Goal: Transaction & Acquisition: Purchase product/service

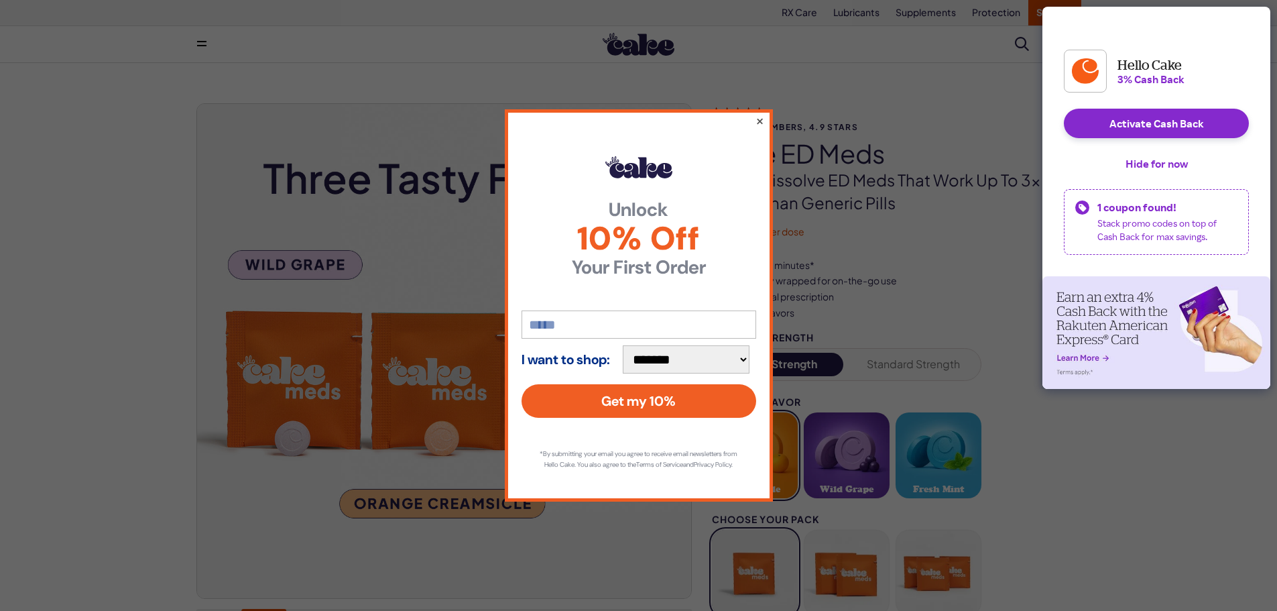
click at [760, 115] on button "×" at bounding box center [759, 121] width 9 height 16
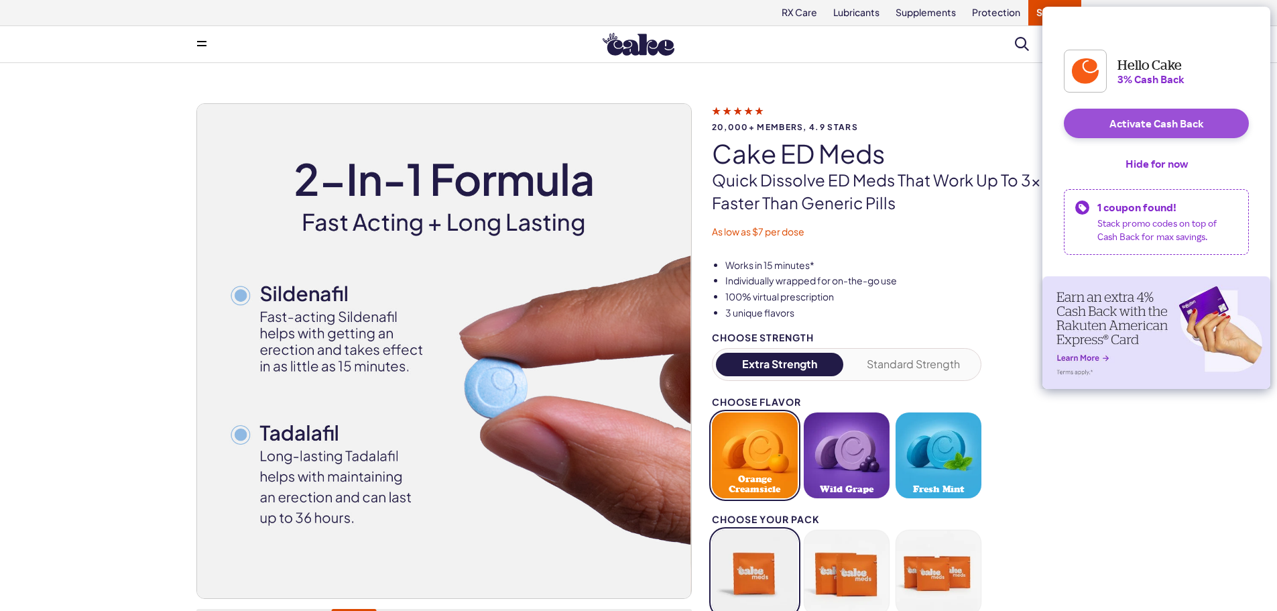
click at [1165, 134] on button "Activate Cash Back" at bounding box center [1156, 124] width 185 height 30
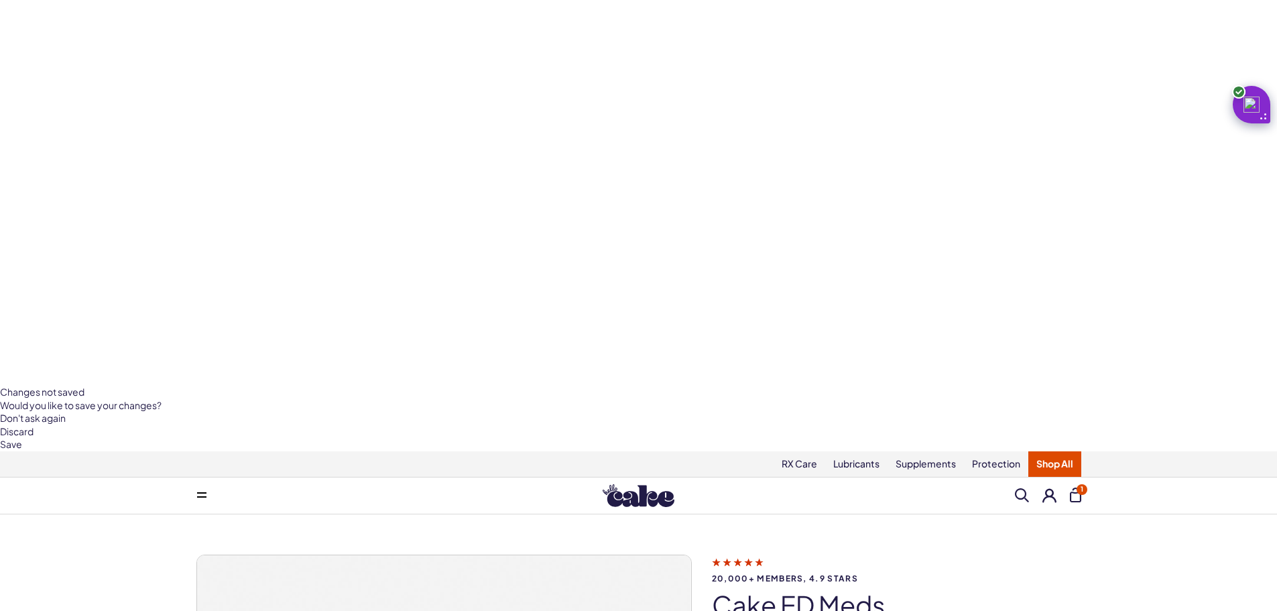
scroll to position [268, 0]
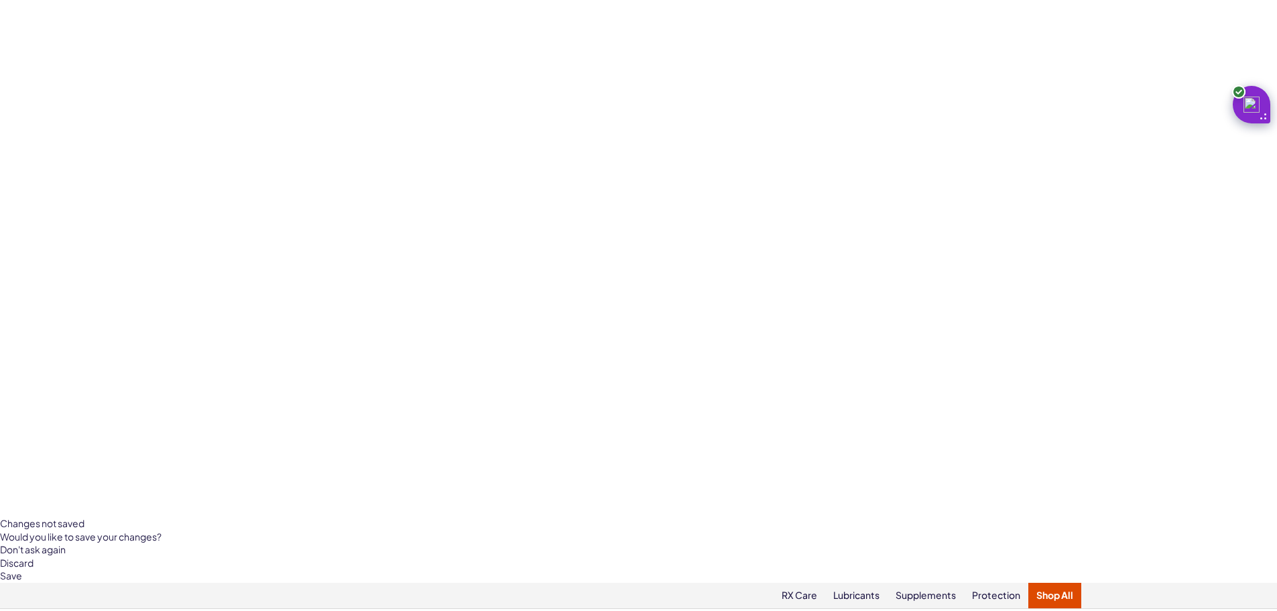
scroll to position [67, 0]
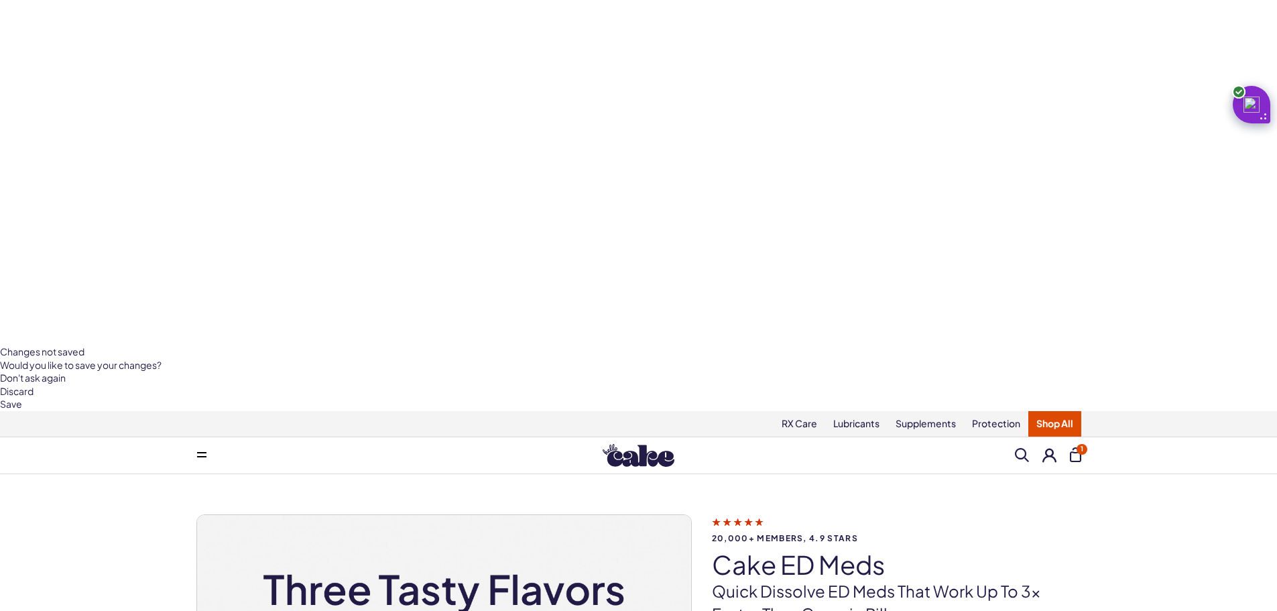
scroll to position [268, 0]
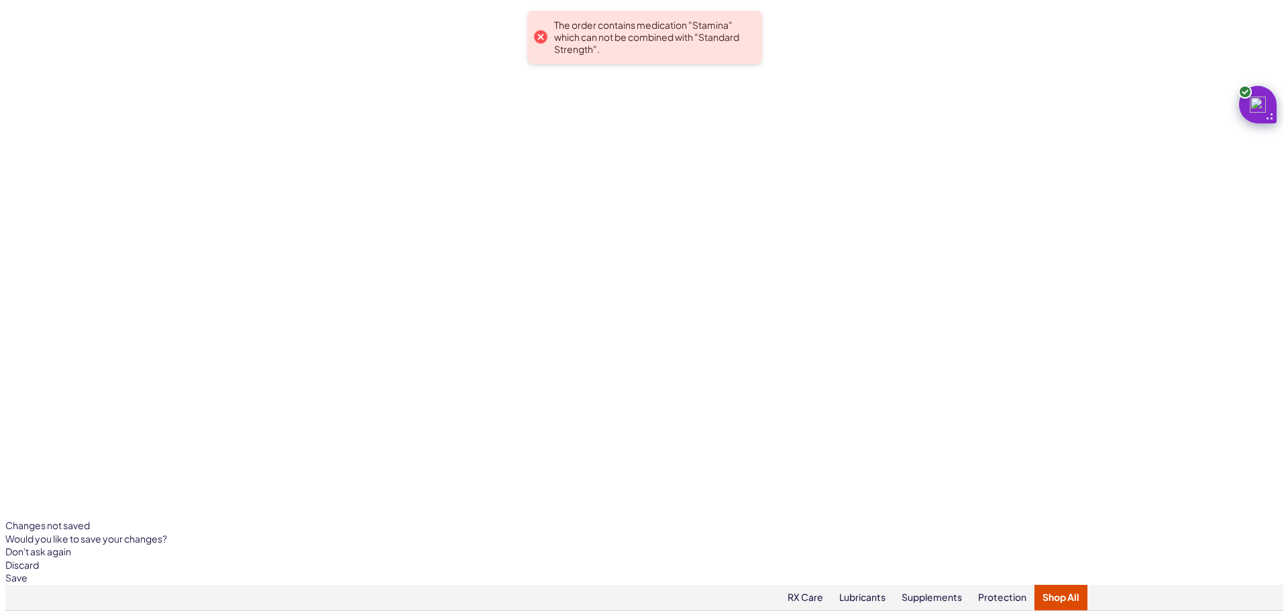
scroll to position [0, 0]
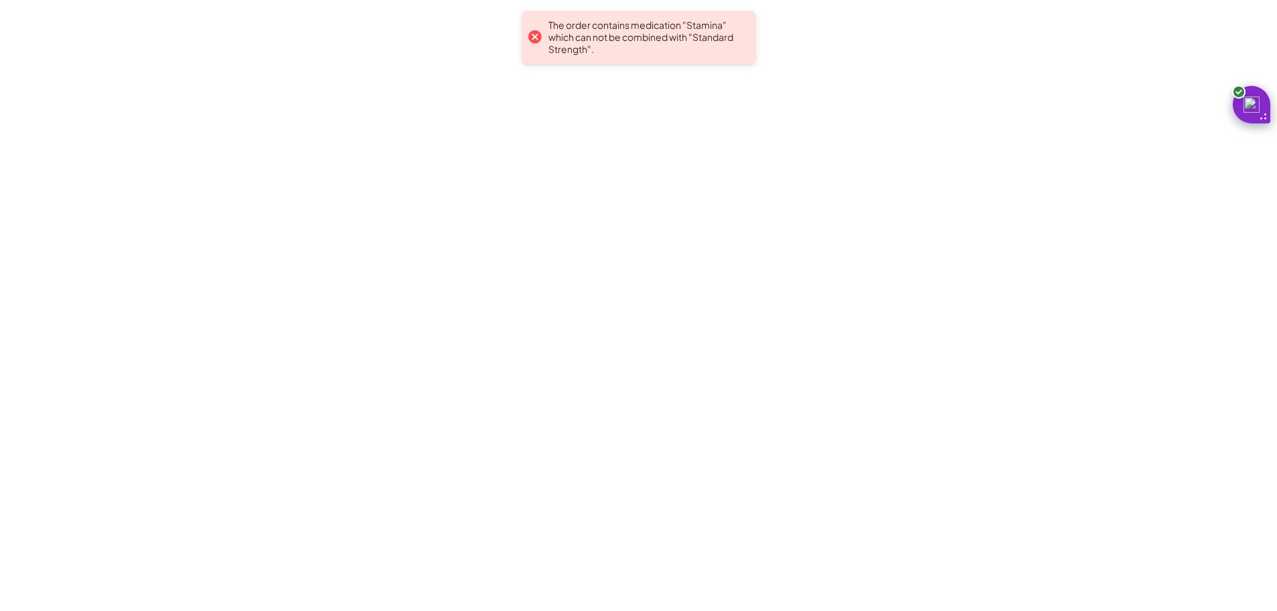
drag, startPoint x: 813, startPoint y: 232, endPoint x: 579, endPoint y: 234, distance: 234.7
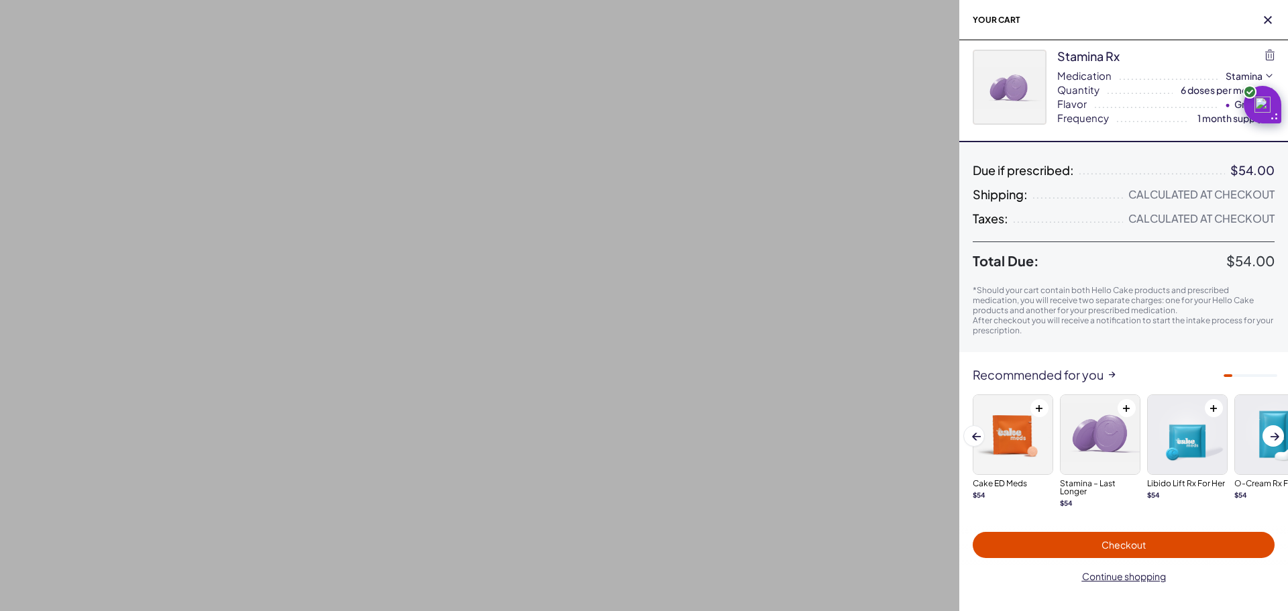
scroll to position [8, 0]
